Goal: Task Accomplishment & Management: Manage account settings

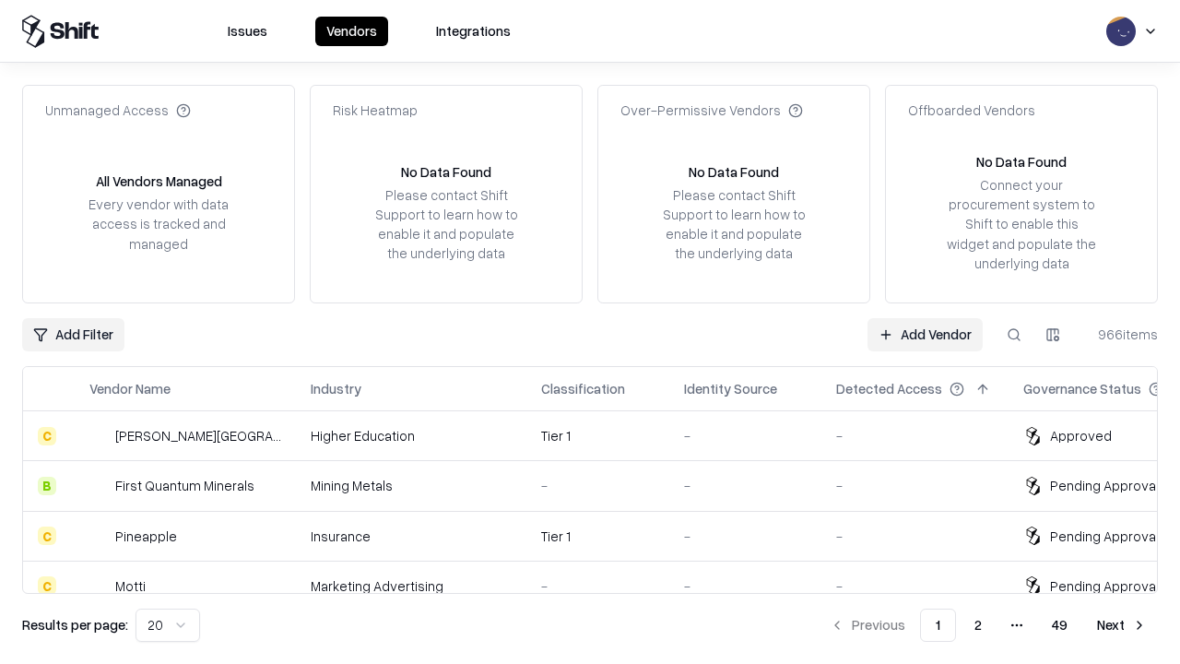
click at [925, 334] on link "Add Vendor" at bounding box center [925, 334] width 115 height 33
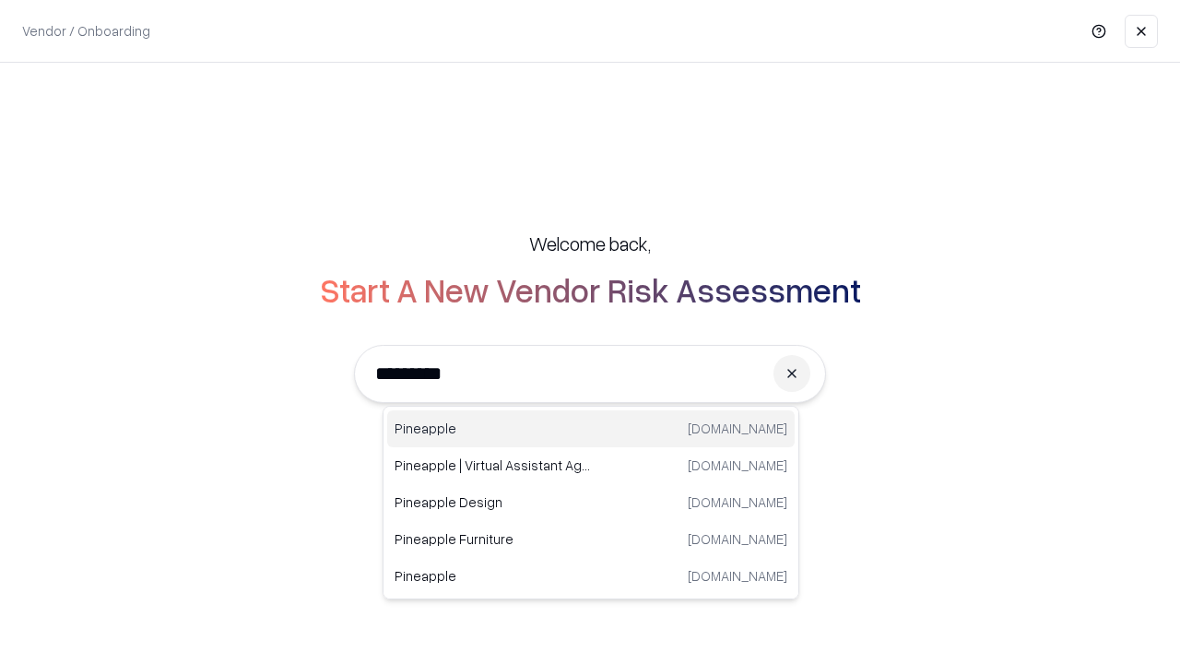
click at [591, 429] on div "Pineapple [DOMAIN_NAME]" at bounding box center [591, 428] width 408 height 37
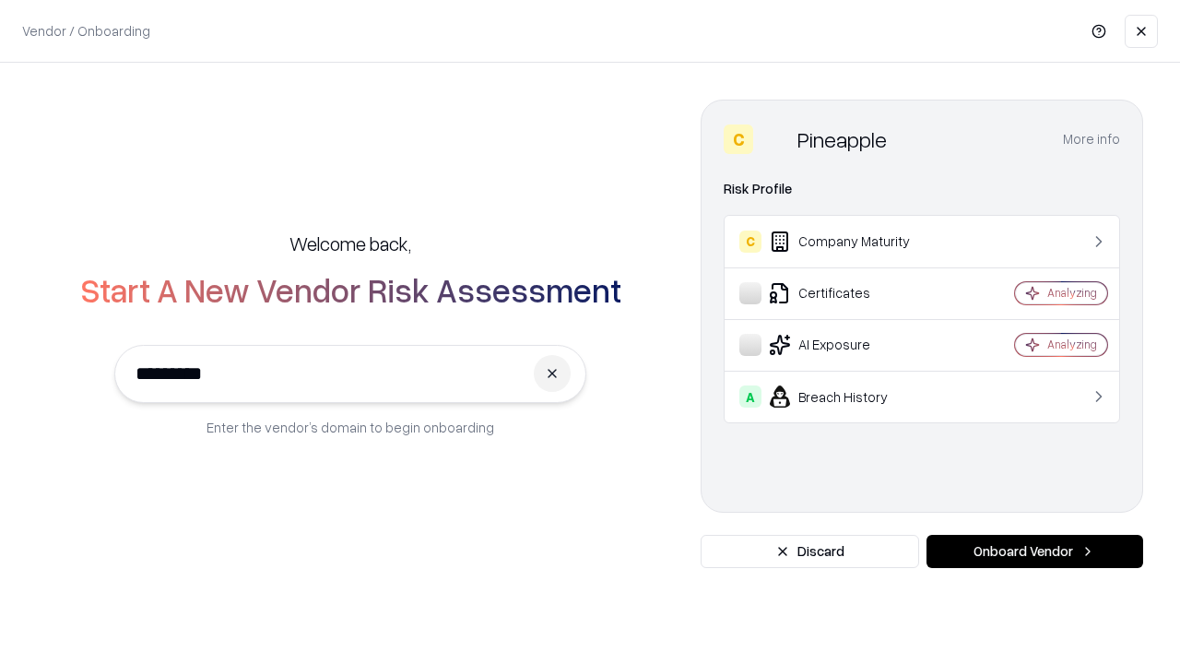
type input "*********"
click at [1035, 551] on button "Onboard Vendor" at bounding box center [1035, 551] width 217 height 33
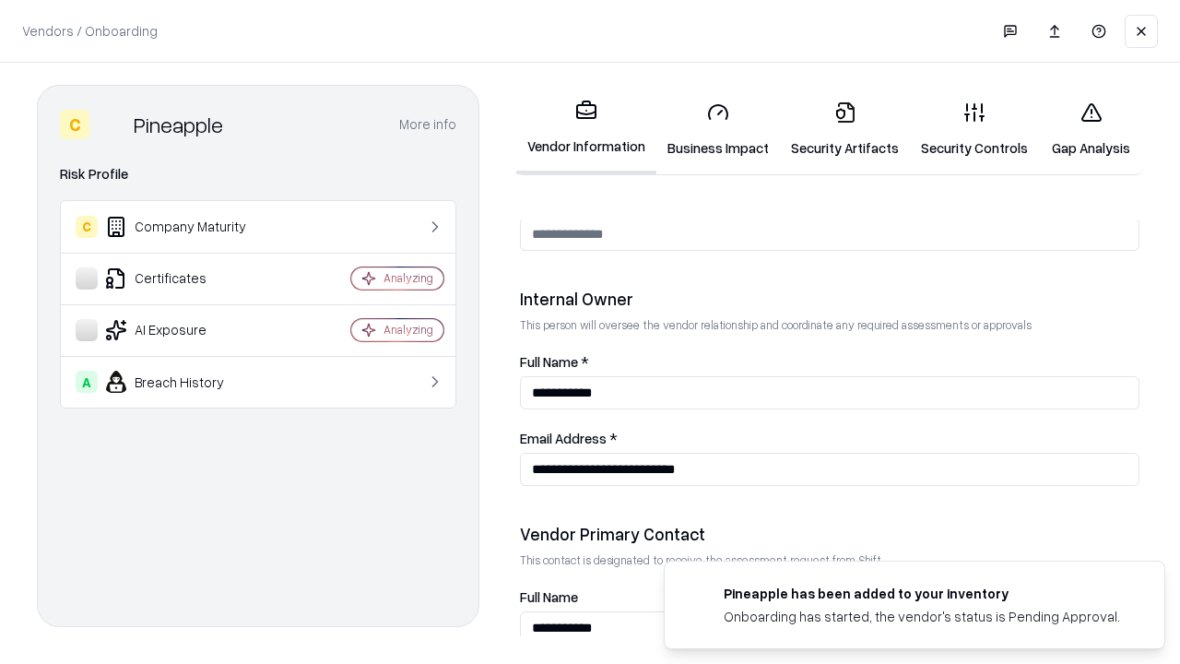
scroll to position [955, 0]
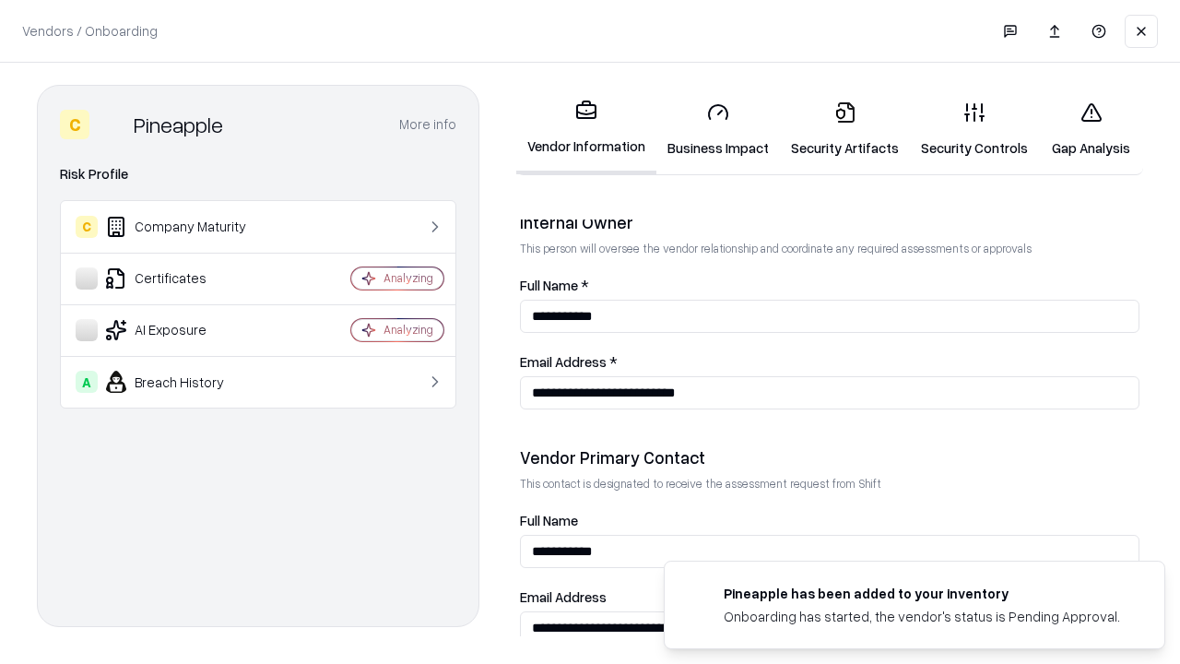
click at [718, 129] on link "Business Impact" at bounding box center [719, 130] width 124 height 86
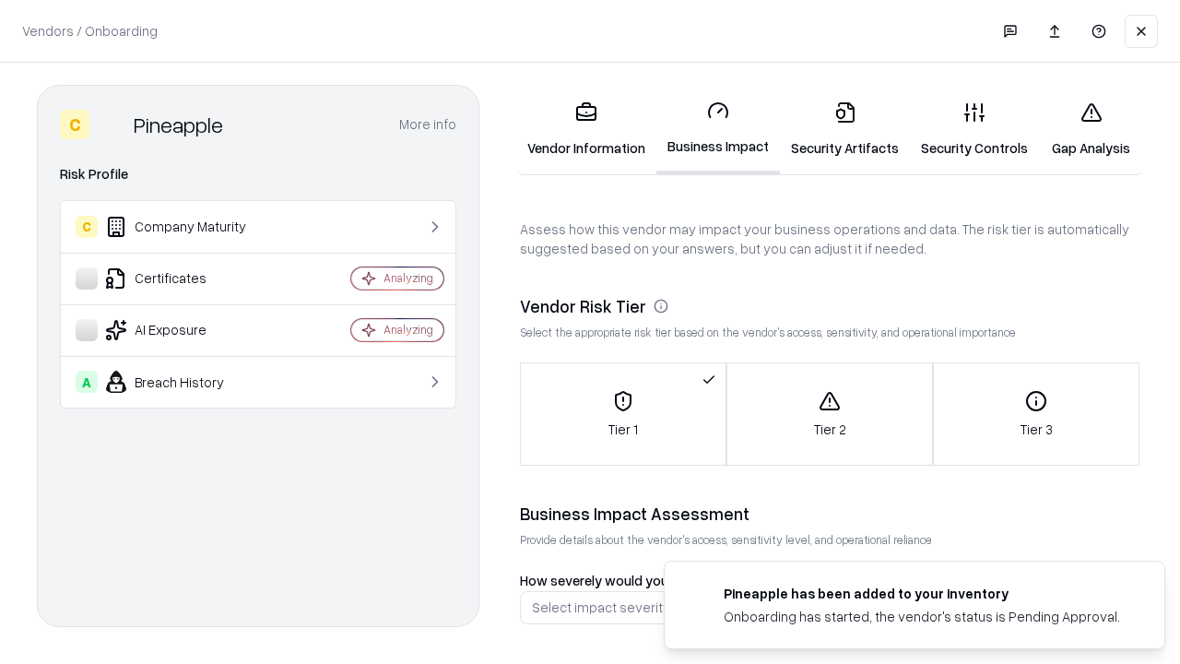
click at [845, 129] on link "Security Artifacts" at bounding box center [845, 130] width 130 height 86
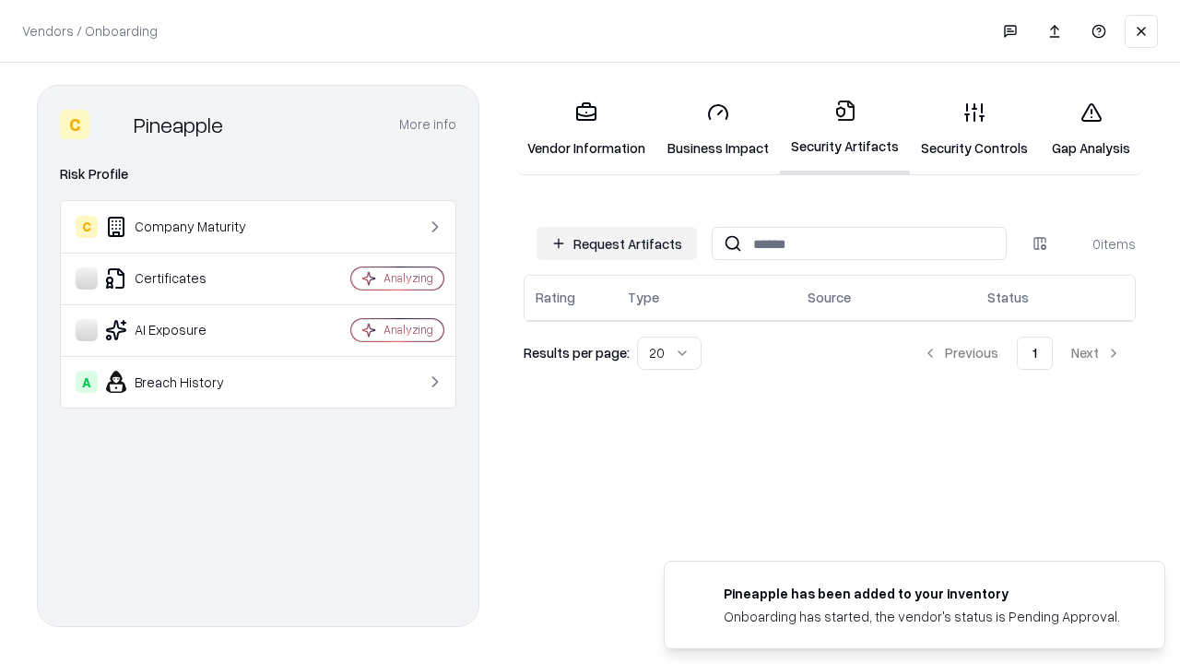
click at [617, 243] on button "Request Artifacts" at bounding box center [617, 243] width 160 height 33
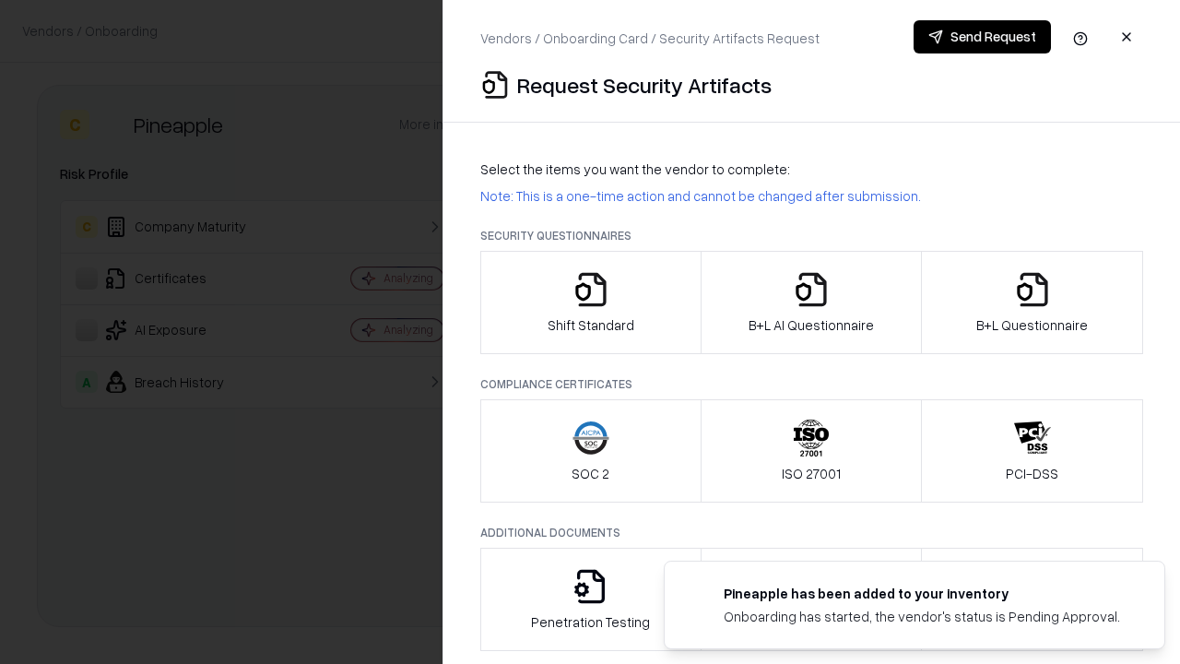
click at [590, 302] on icon "button" at bounding box center [591, 289] width 37 height 37
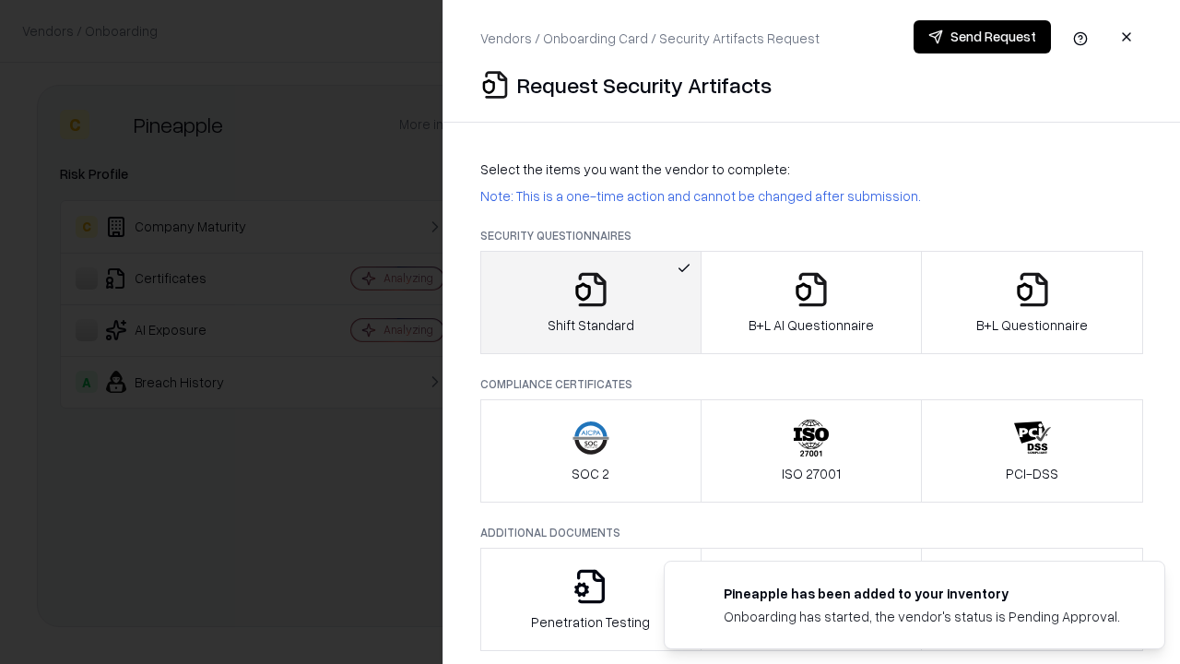
click at [982, 37] on button "Send Request" at bounding box center [982, 36] width 137 height 33
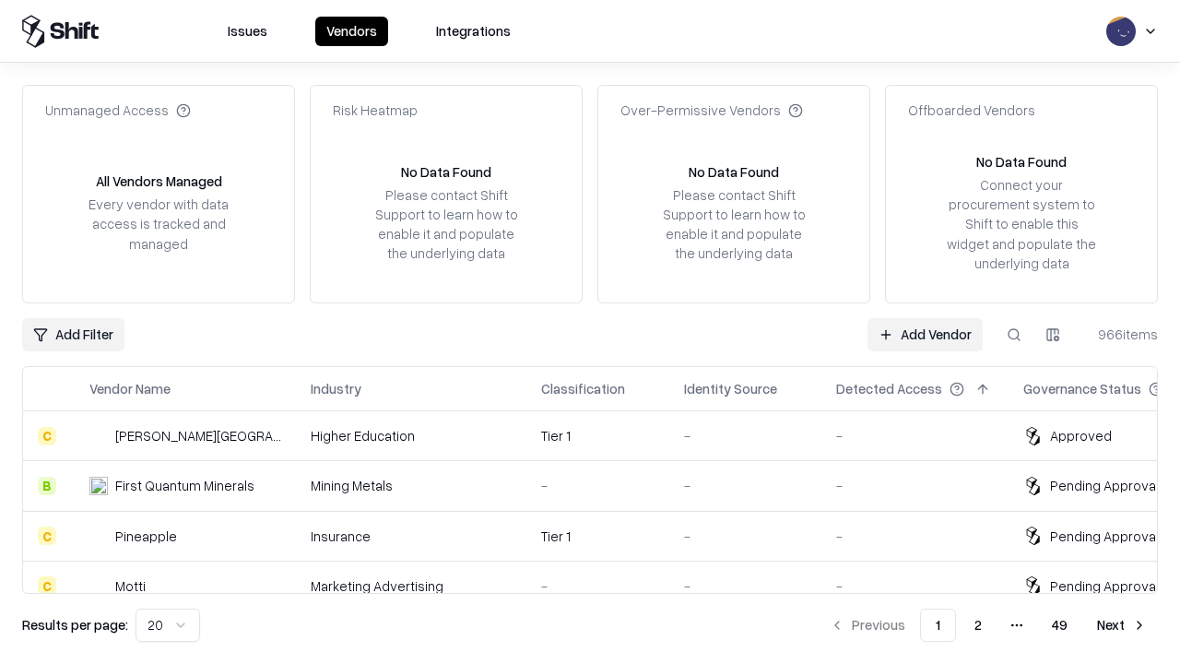
click at [1014, 334] on button at bounding box center [1014, 334] width 33 height 33
type input "*********"
click at [601, 536] on div "Tier 1" at bounding box center [597, 536] width 113 height 19
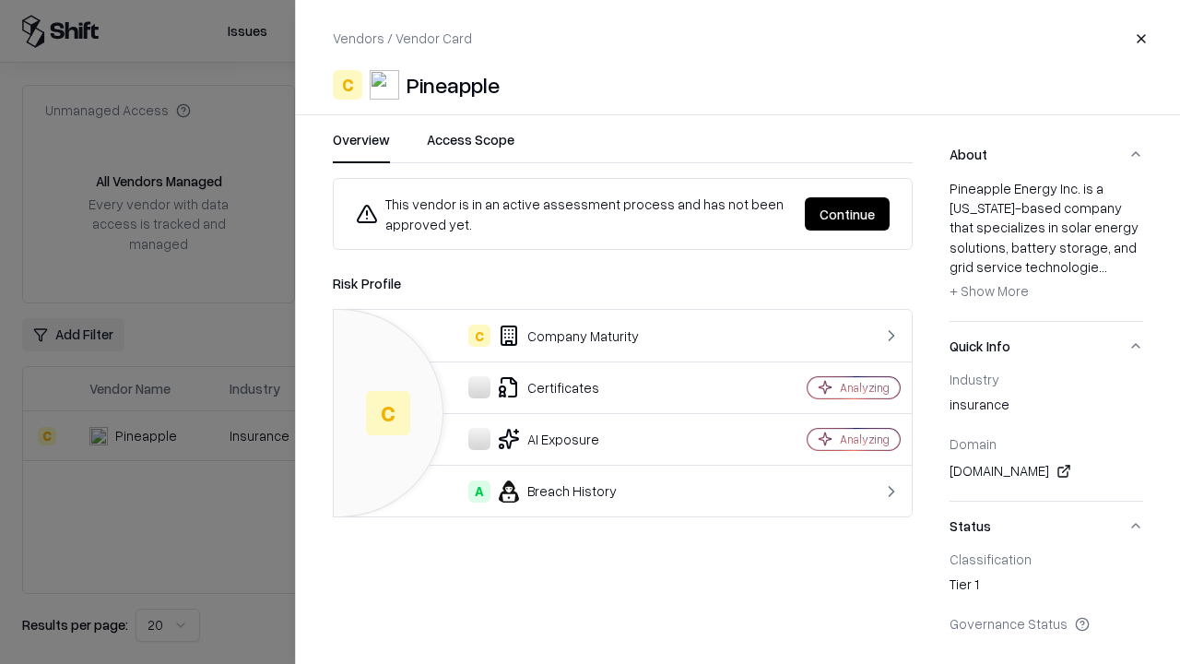
click at [847, 214] on button "Continue" at bounding box center [847, 213] width 85 height 33
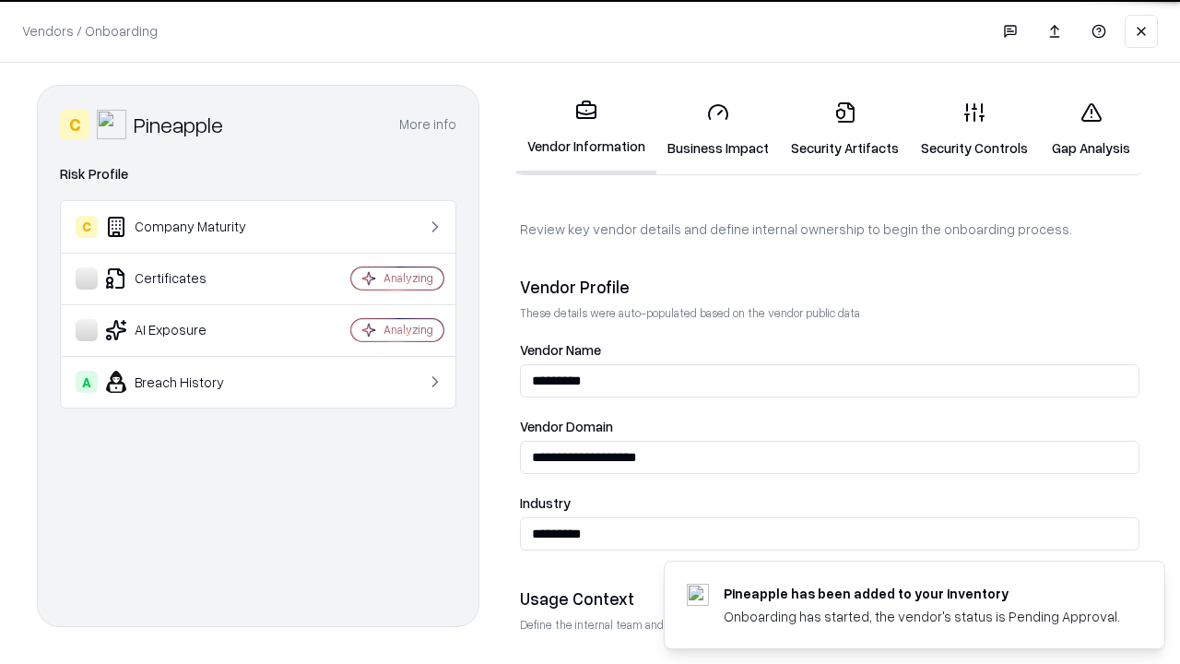
click at [845, 129] on link "Security Artifacts" at bounding box center [845, 130] width 130 height 86
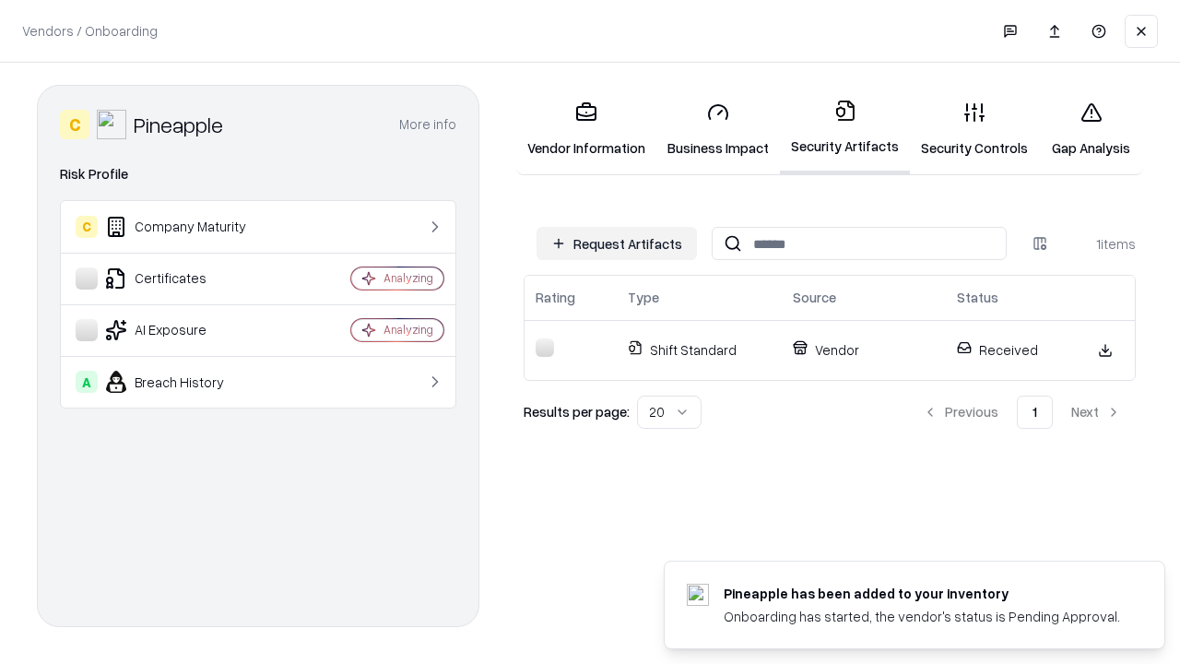
click at [1091, 129] on link "Gap Analysis" at bounding box center [1091, 130] width 104 height 86
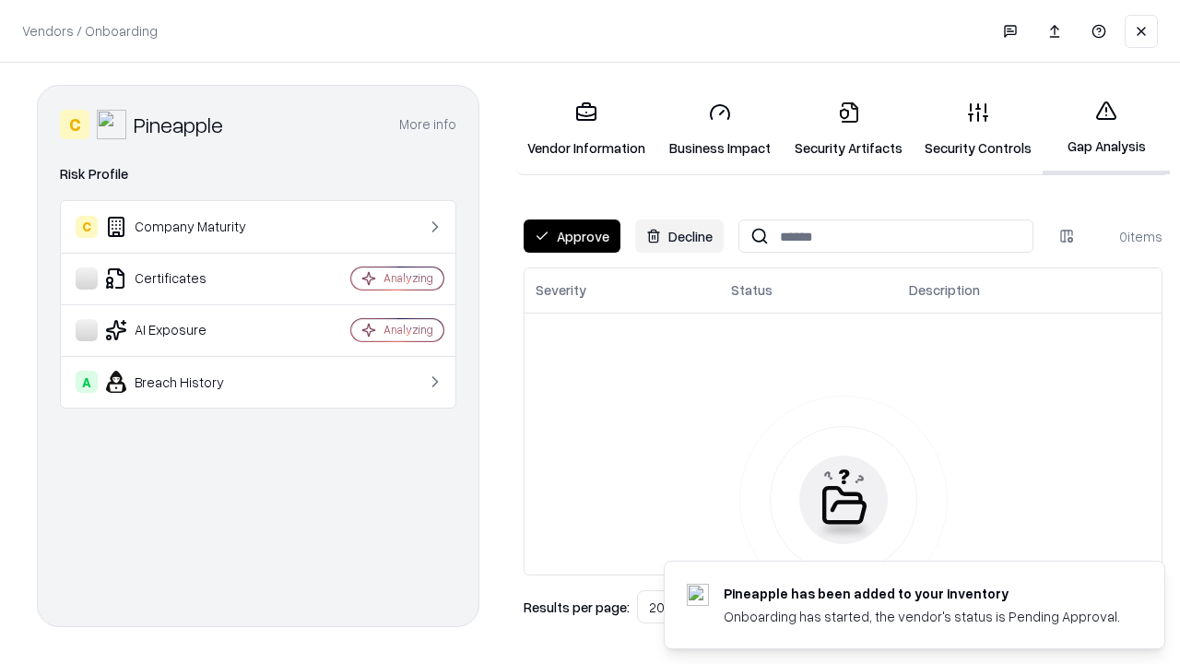
click at [572, 236] on button "Approve" at bounding box center [572, 235] width 97 height 33
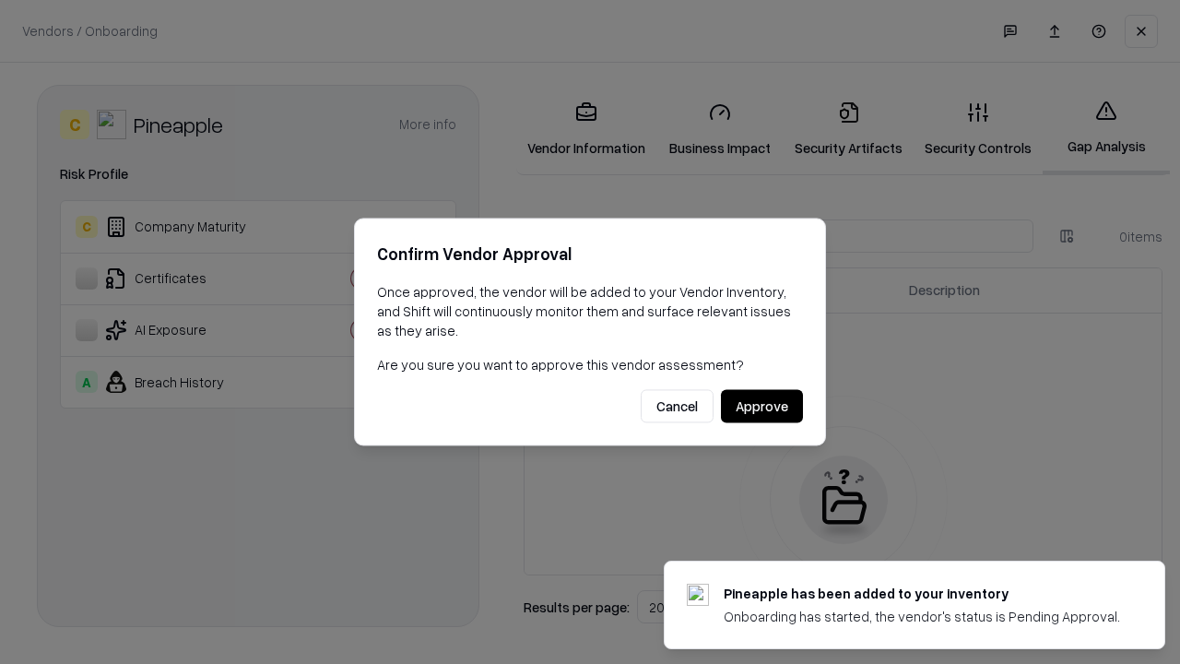
click at [762, 406] on button "Approve" at bounding box center [762, 406] width 82 height 33
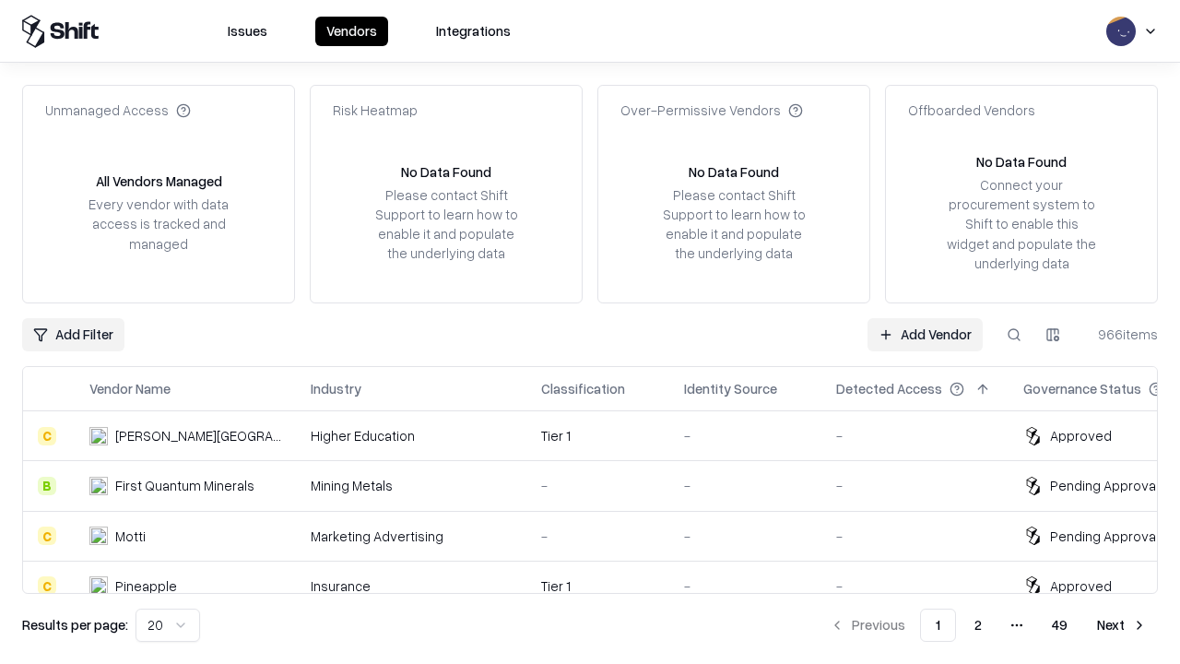
type input "*********"
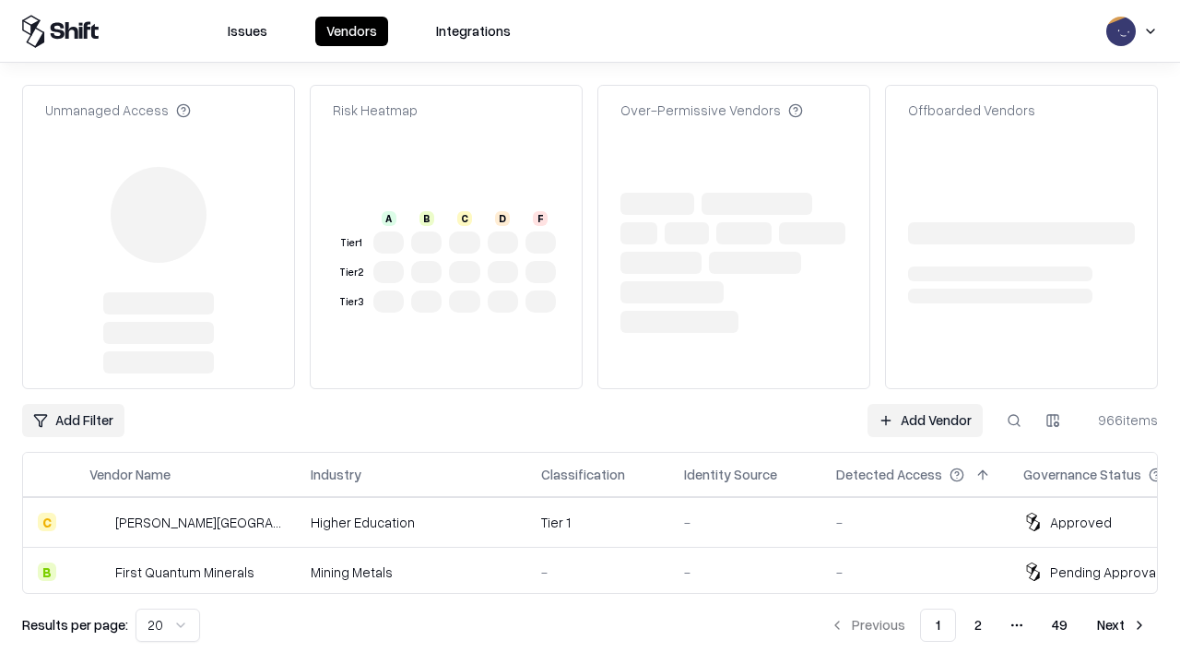
click at [925, 404] on link "Add Vendor" at bounding box center [925, 420] width 115 height 33
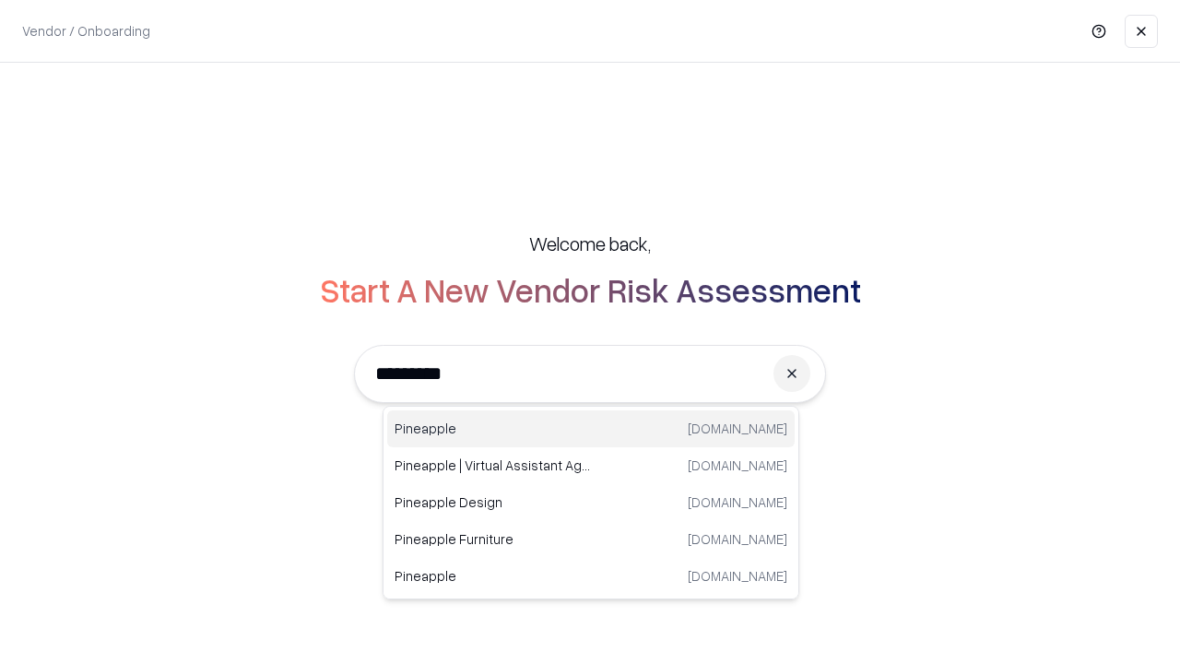
click at [591, 429] on div "Pineapple [DOMAIN_NAME]" at bounding box center [591, 428] width 408 height 37
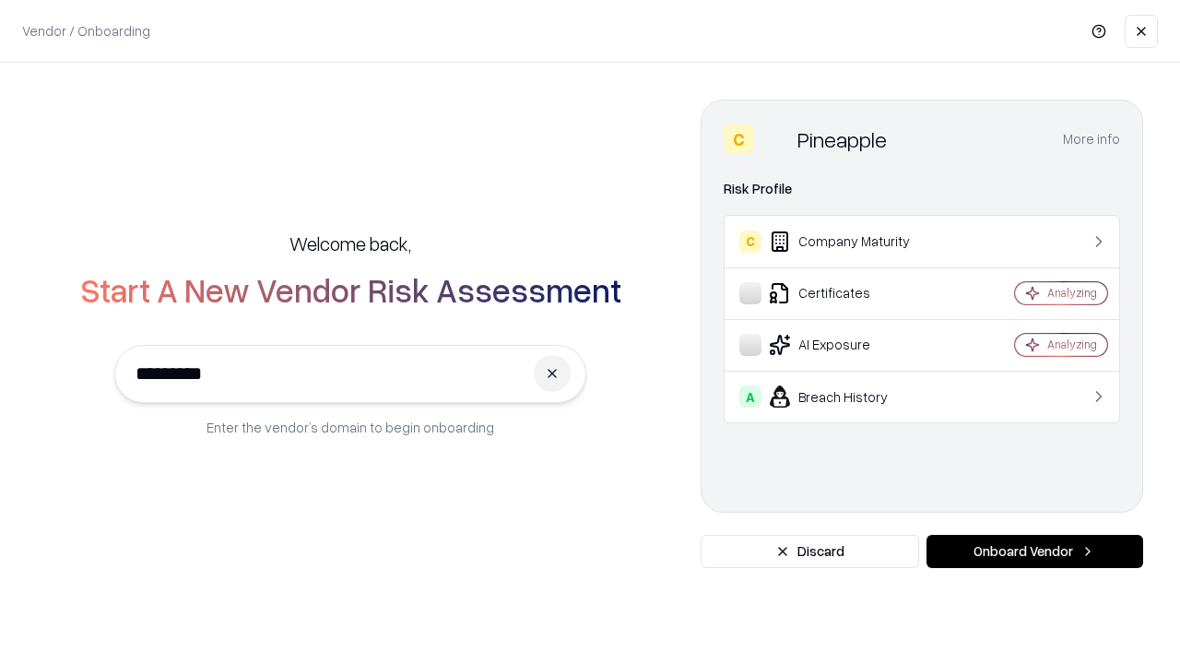
type input "*********"
click at [1035, 551] on button "Onboard Vendor" at bounding box center [1035, 551] width 217 height 33
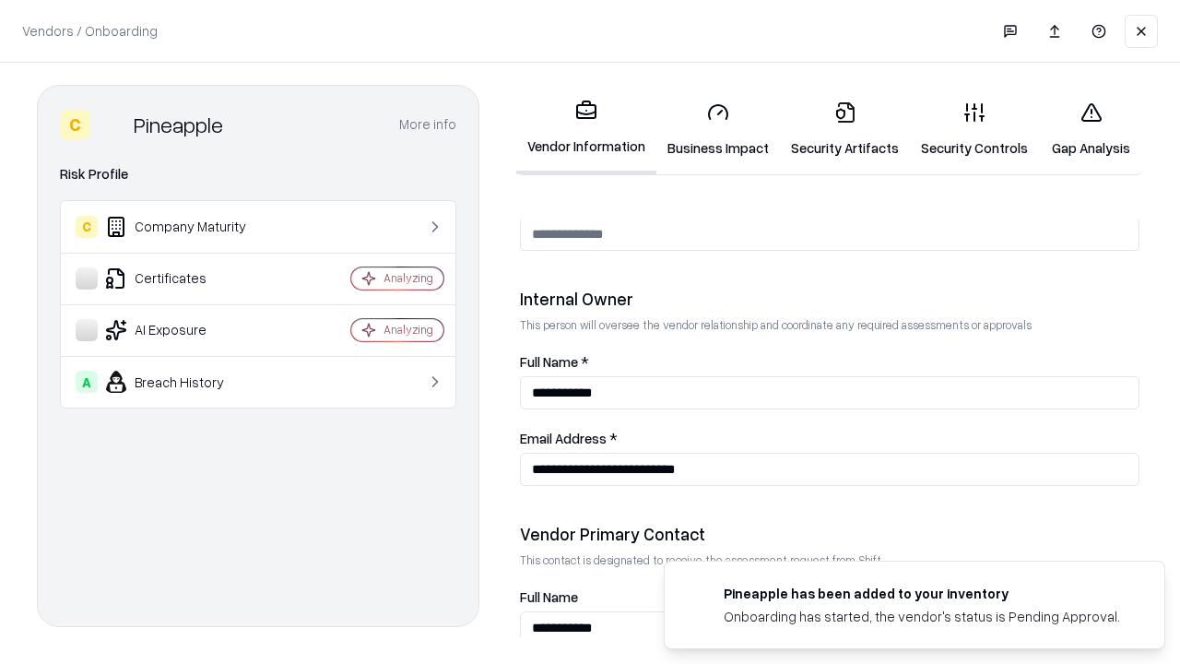
scroll to position [955, 0]
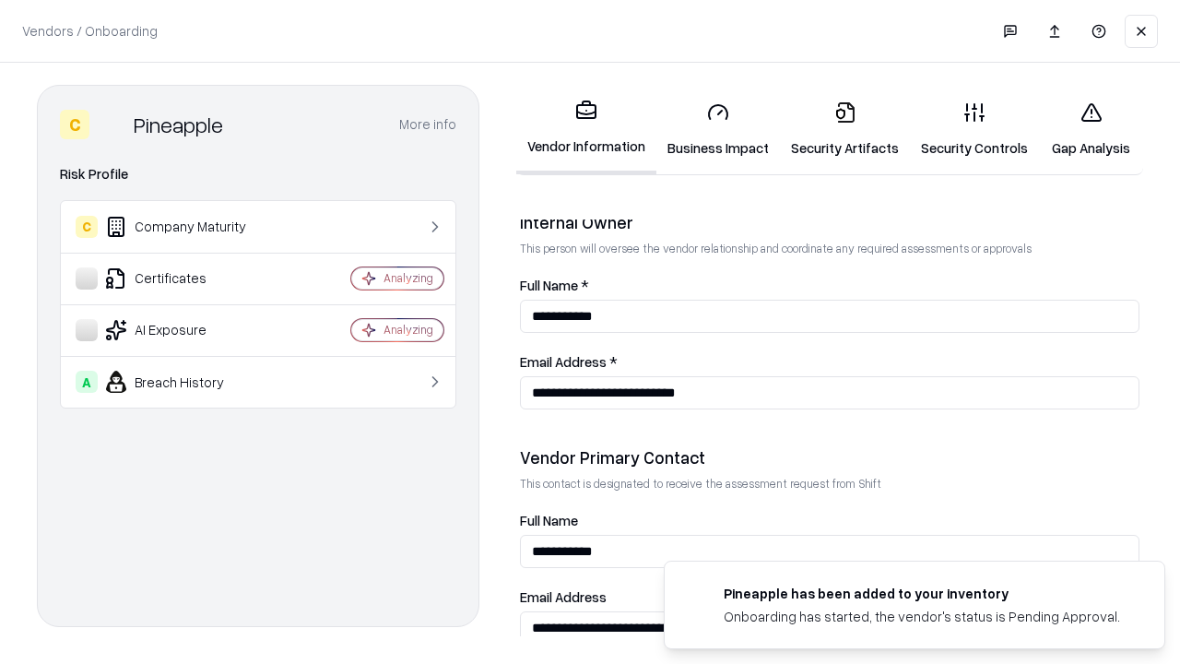
click at [1091, 129] on link "Gap Analysis" at bounding box center [1091, 130] width 104 height 86
